Goal: Find specific page/section: Find specific page/section

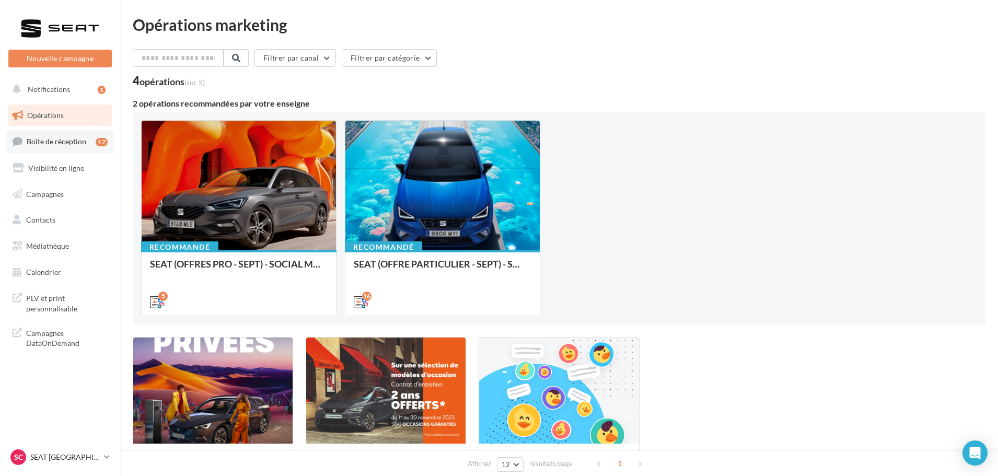
click at [68, 140] on span "Boîte de réception" at bounding box center [57, 141] width 60 height 9
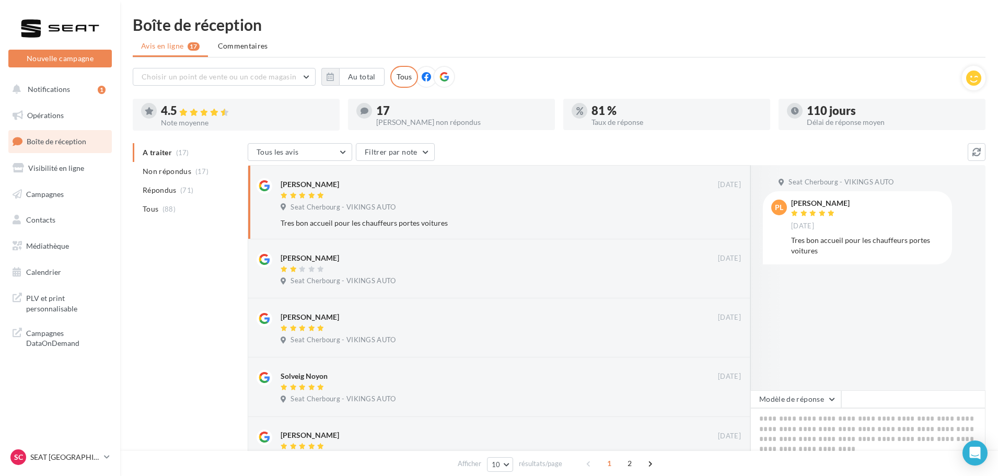
click at [65, 446] on nav "Nouvelle campagne Nouvelle campagne Notifications 1 Opérations Boîte de récepti…" at bounding box center [60, 238] width 120 height 476
click at [63, 454] on p "SEAT [GEOGRAPHIC_DATA]" at bounding box center [65, 457] width 70 height 10
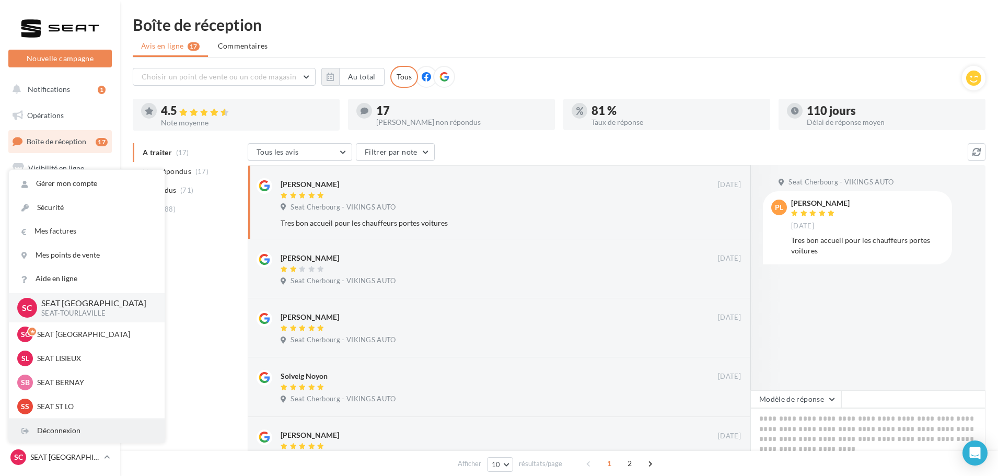
click at [69, 426] on div "Déconnexion" at bounding box center [87, 431] width 156 height 24
